Goal: Task Accomplishment & Management: Manage account settings

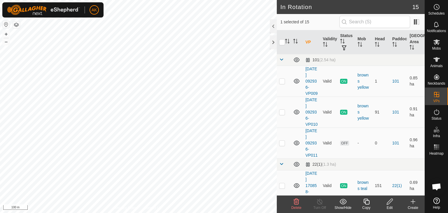
click at [294, 203] on icon at bounding box center [297, 202] width 6 height 6
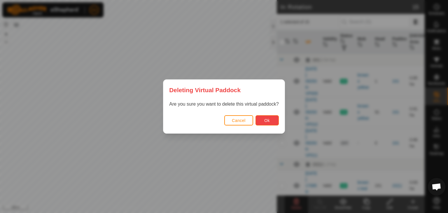
click at [274, 119] on button "Ok" at bounding box center [266, 120] width 23 height 10
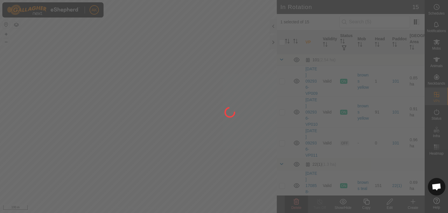
checkbox input "false"
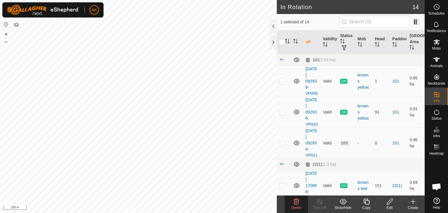
click at [296, 203] on icon at bounding box center [296, 201] width 7 height 7
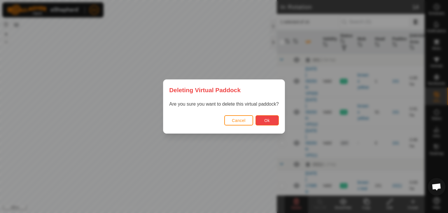
click at [270, 124] on button "Ok" at bounding box center [266, 120] width 23 height 10
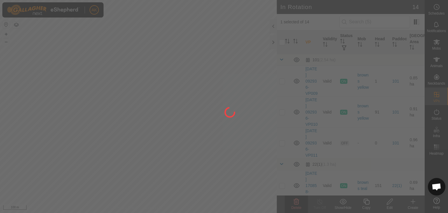
checkbox input "false"
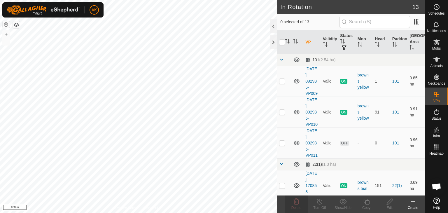
checkbox input "false"
